Goal: Task Accomplishment & Management: Use online tool/utility

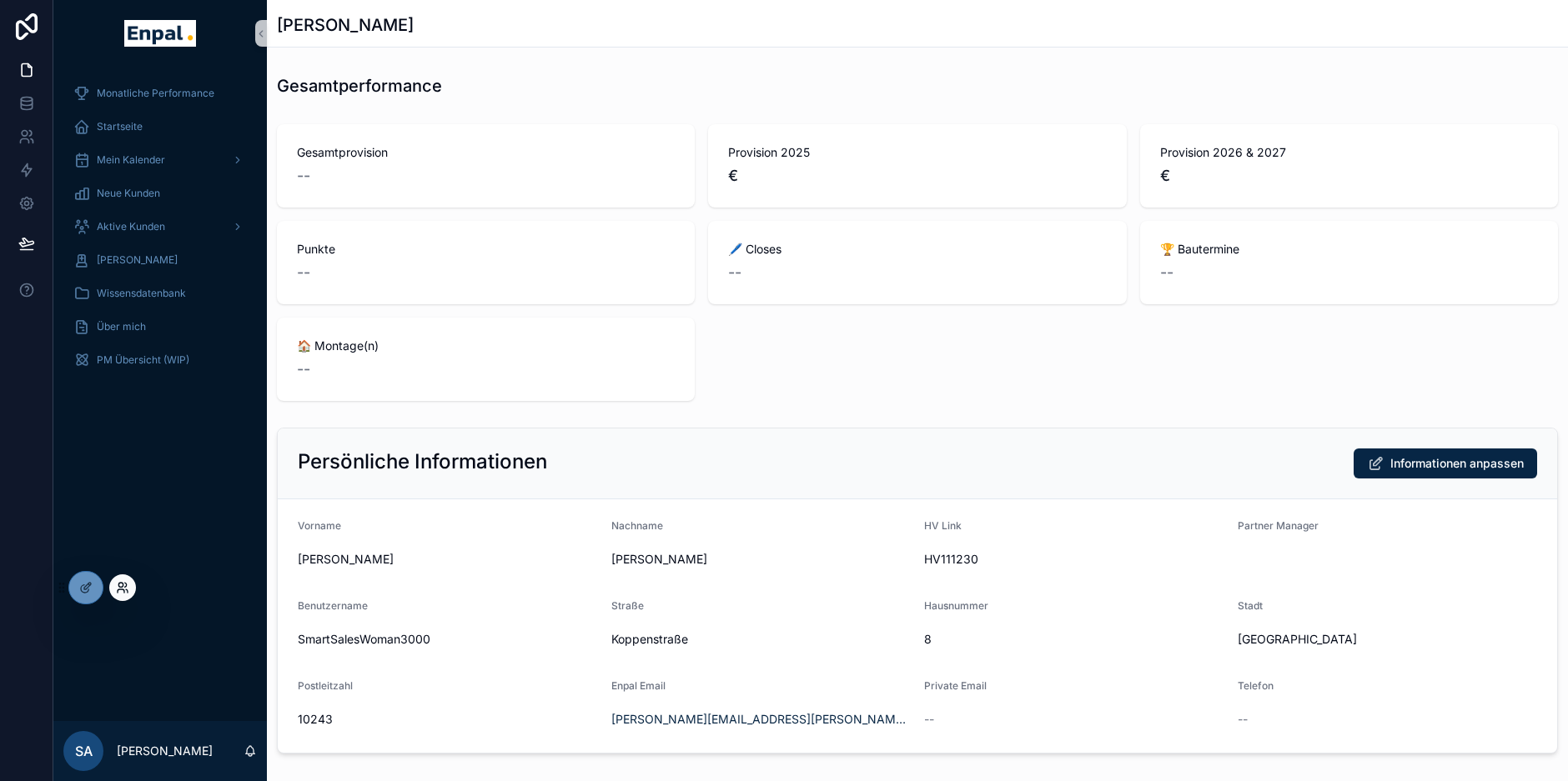
click at [124, 588] on icon at bounding box center [123, 588] width 14 height 14
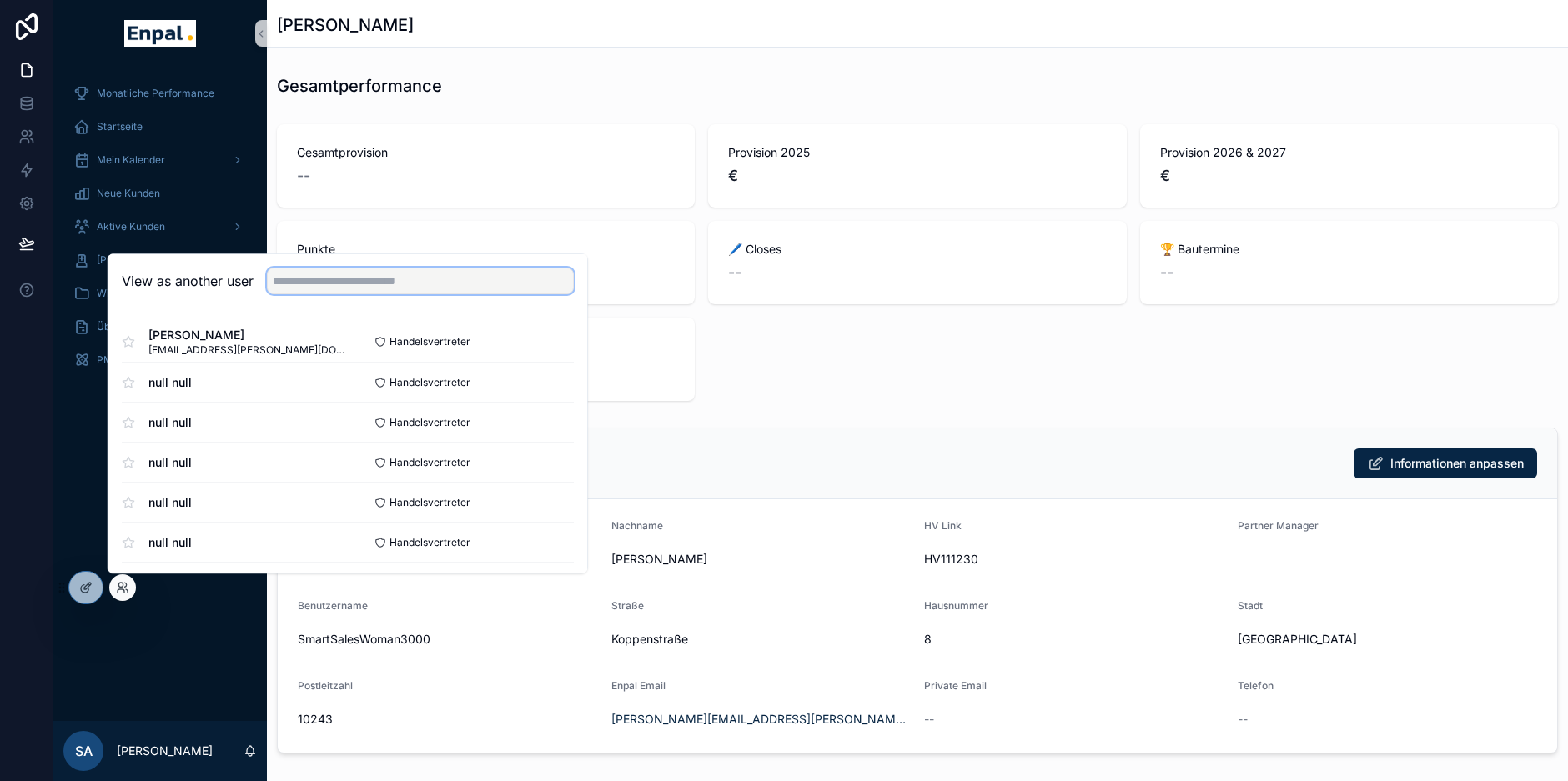
click at [332, 283] on input "text" at bounding box center [421, 281] width 307 height 26
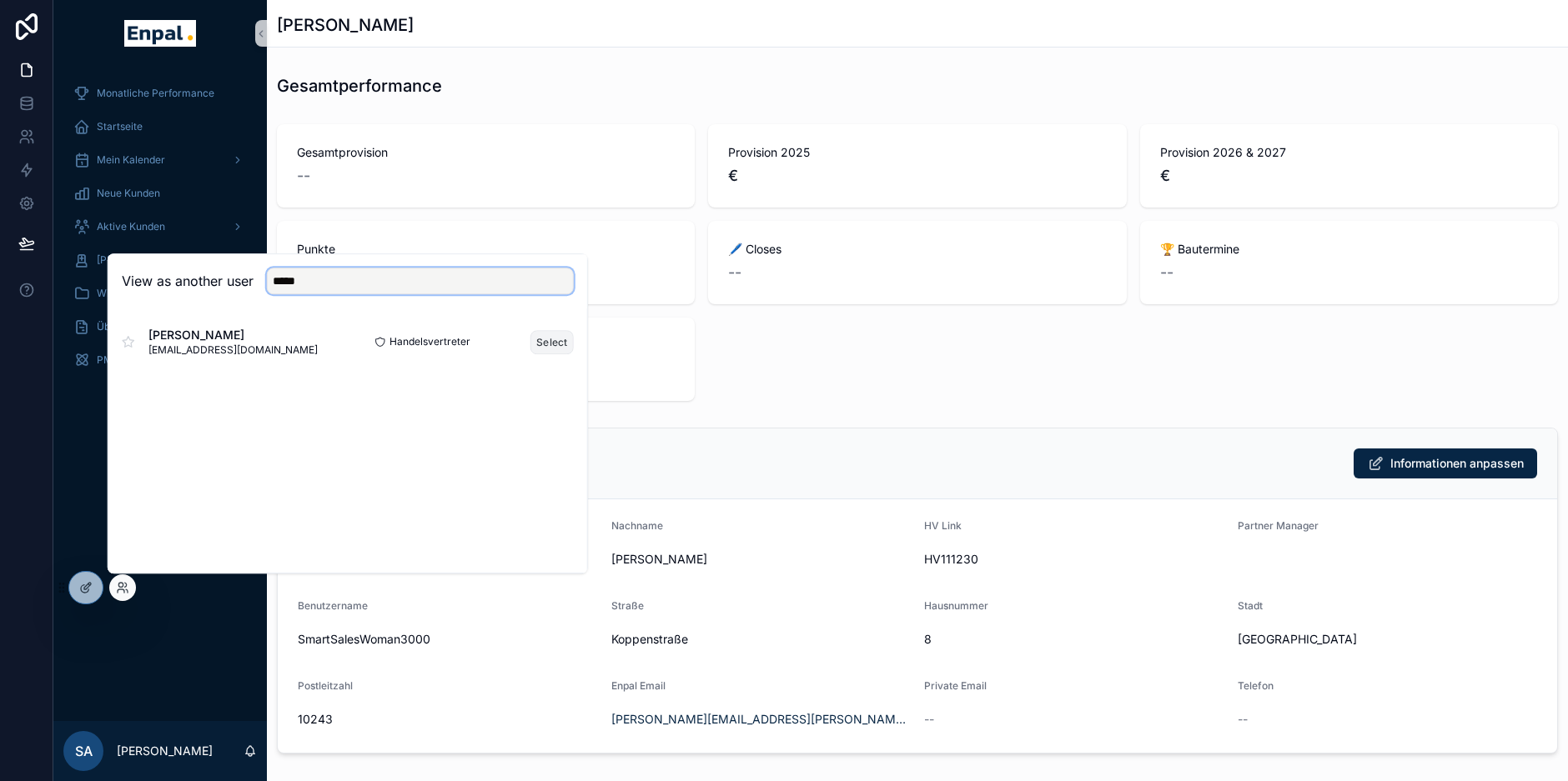
type input "*****"
click at [555, 341] on button "Select" at bounding box center [552, 342] width 44 height 25
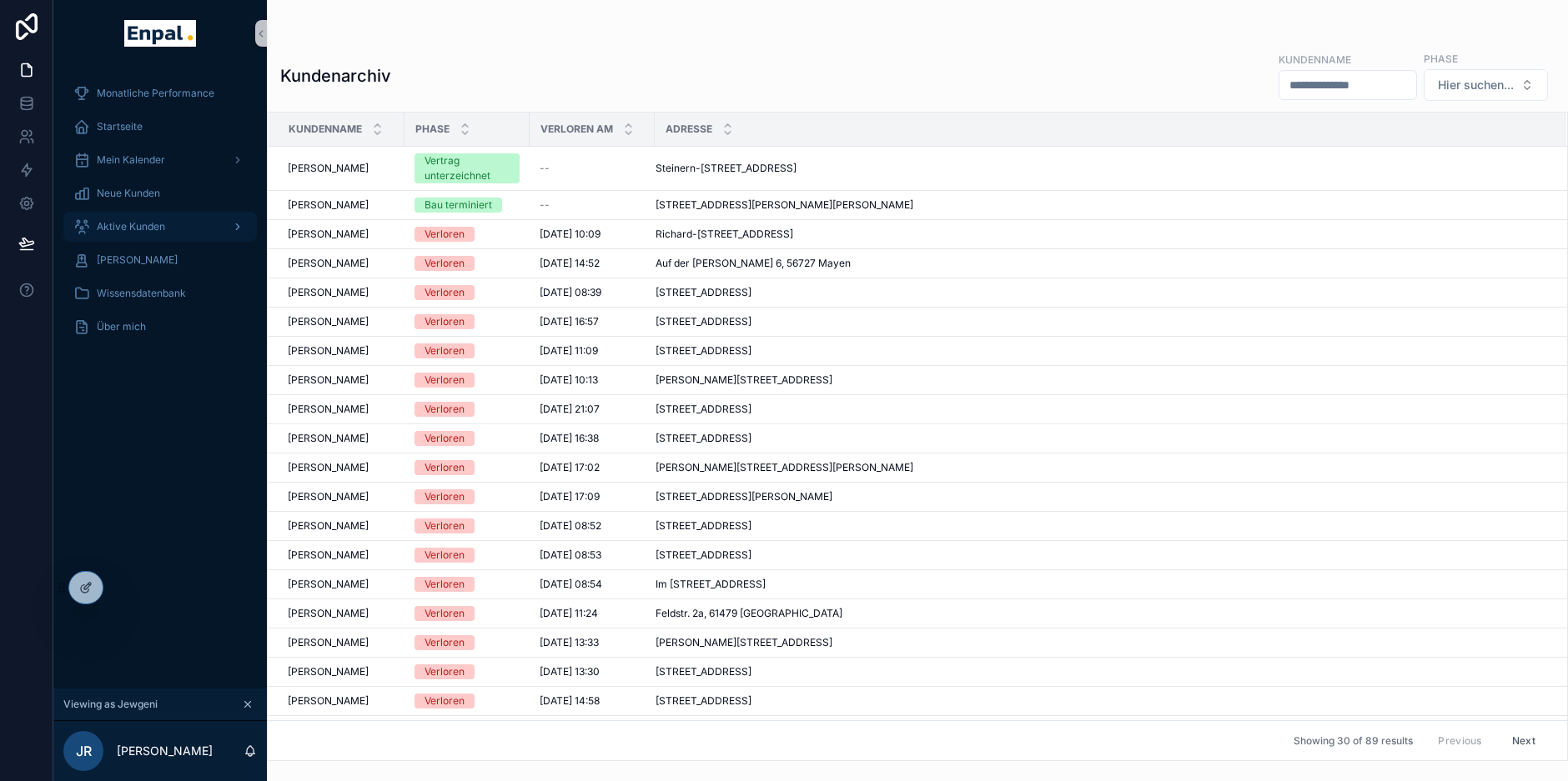
click at [152, 234] on div "Aktive Kunden" at bounding box center [160, 226] width 174 height 26
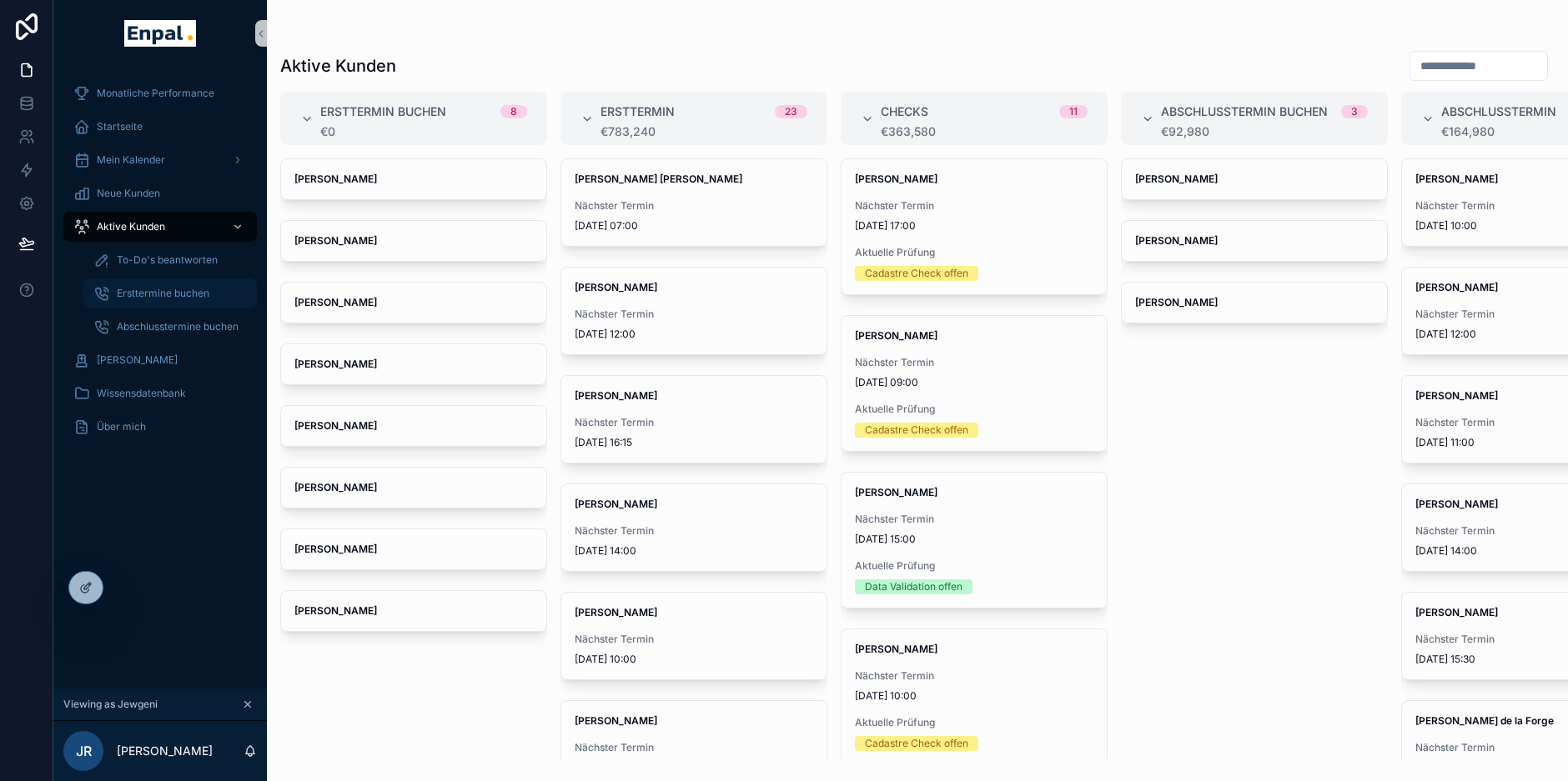
click at [170, 286] on div "Ersttermine buchen" at bounding box center [170, 292] width 154 height 26
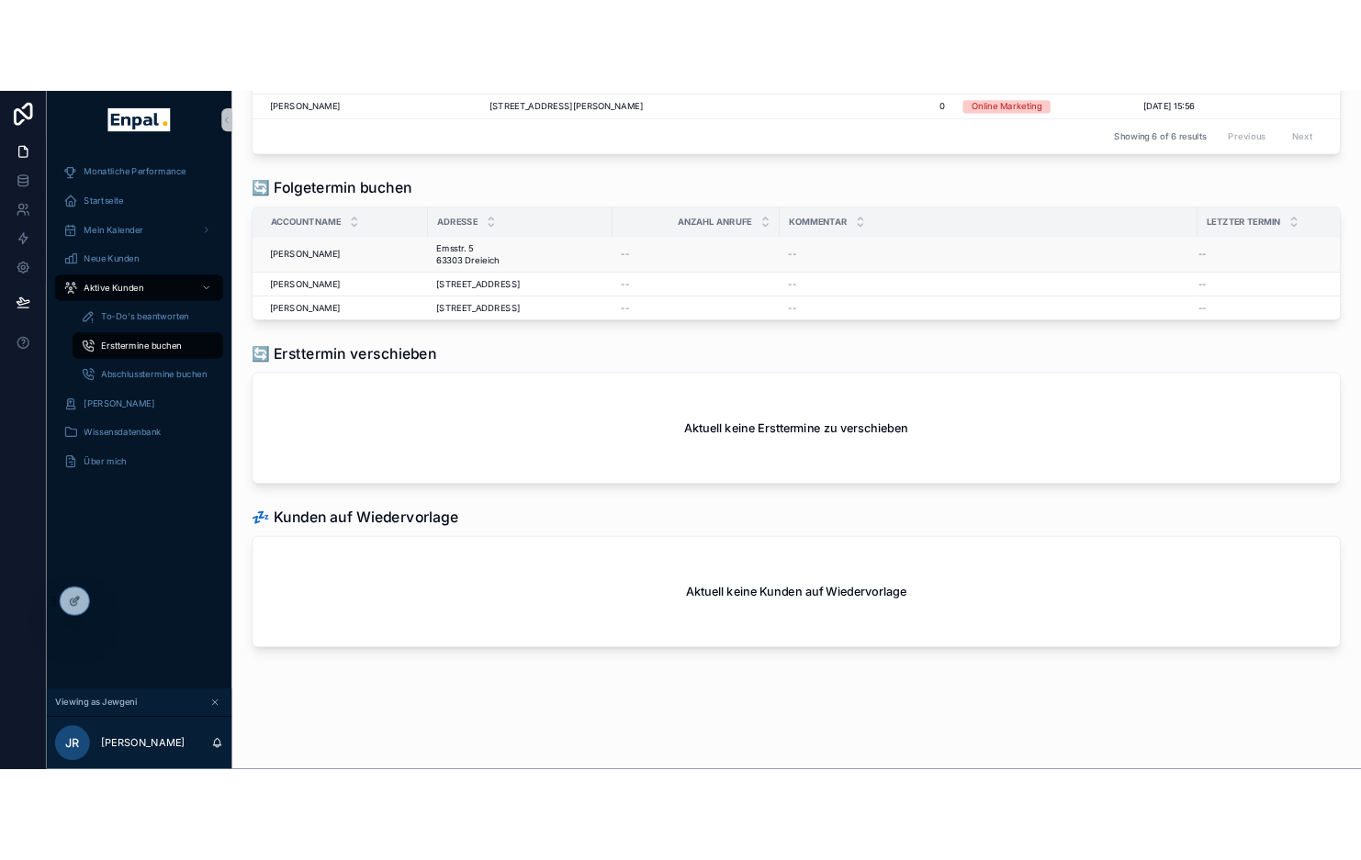
scroll to position [311, 0]
